Goal: Information Seeking & Learning: Learn about a topic

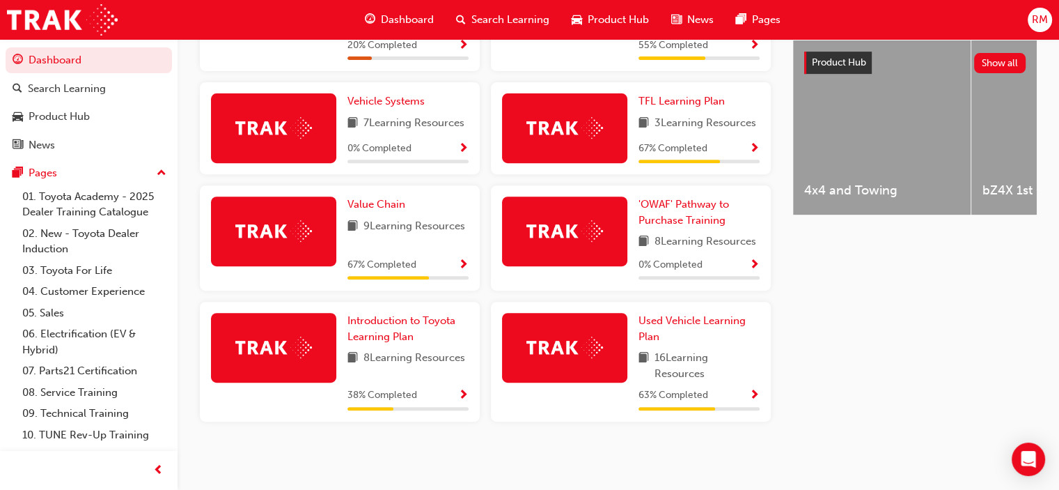
scroll to position [552, 0]
click at [680, 320] on span "Used Vehicle Learning Plan" at bounding box center [692, 328] width 107 height 29
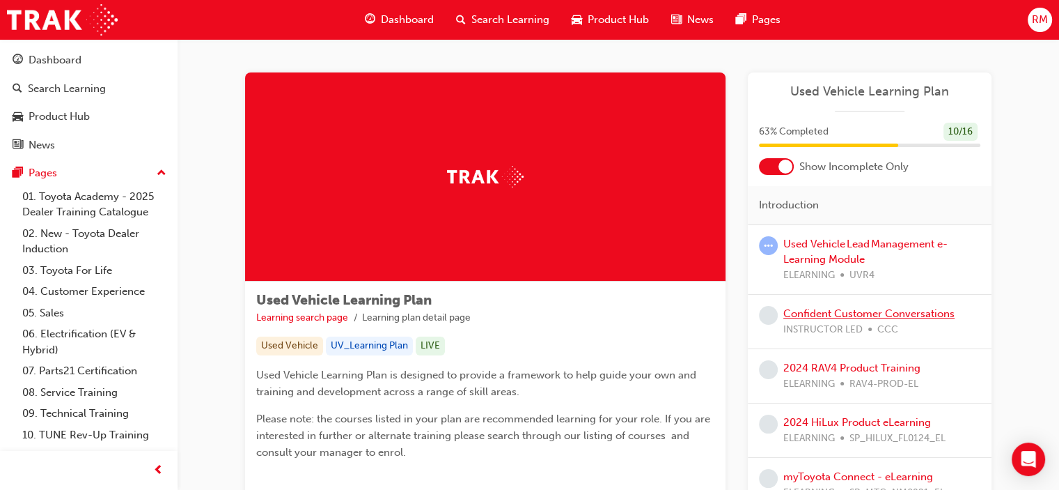
click at [834, 312] on link "Confident Customer Conversations" at bounding box center [869, 313] width 171 height 13
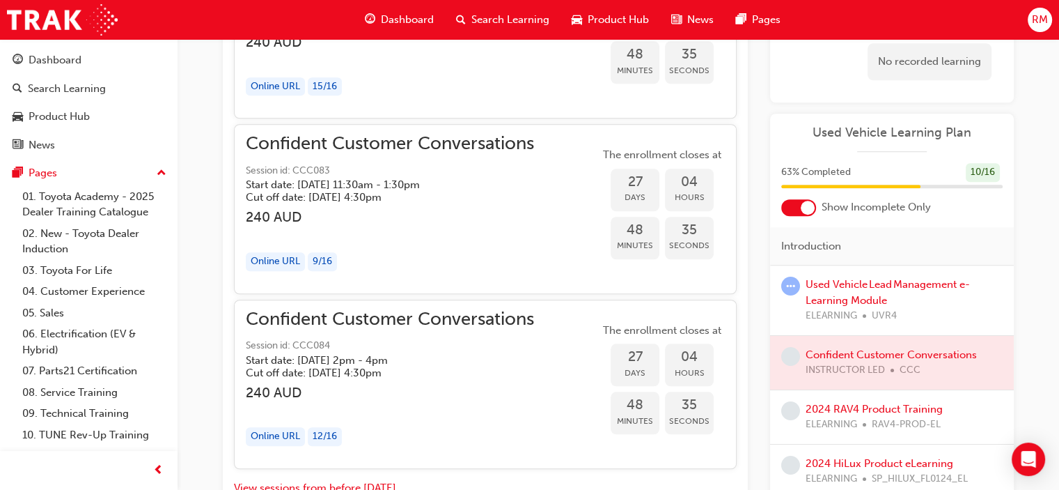
scroll to position [1273, 0]
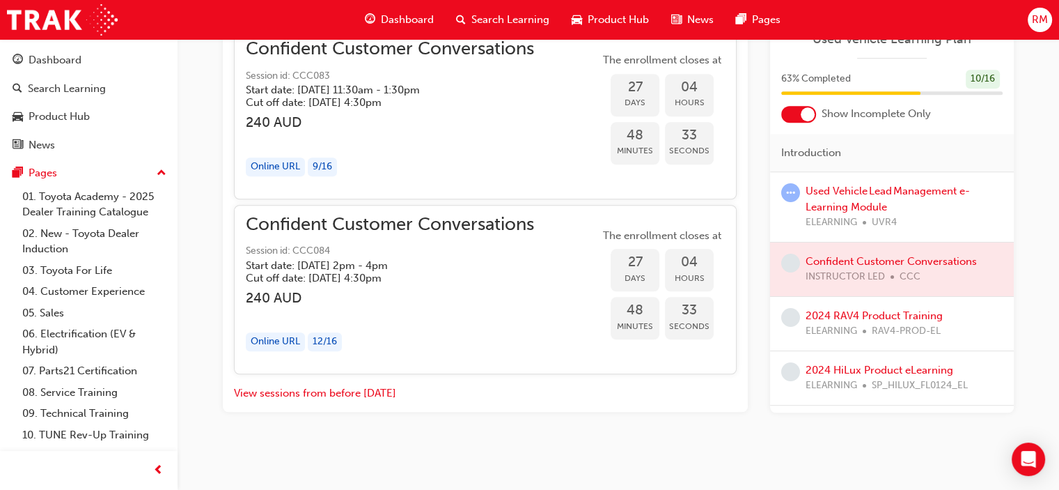
click at [867, 300] on div "2024 RAV4 Product Training ELEARNING RAV4-PROD-EL" at bounding box center [892, 323] width 244 height 54
click at [862, 309] on link "2024 RAV4 Product Training" at bounding box center [874, 315] width 137 height 13
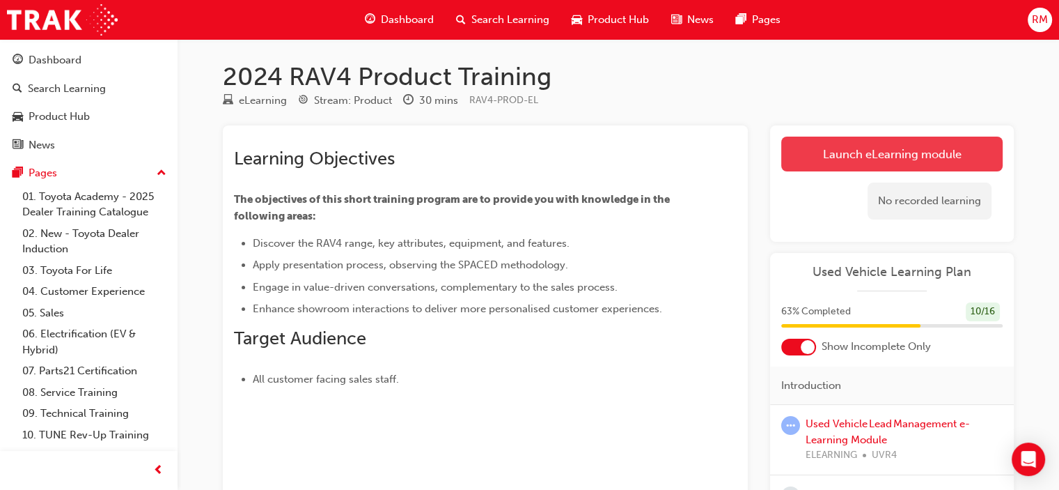
click at [833, 150] on link "Launch eLearning module" at bounding box center [892, 154] width 221 height 35
